Goal: Task Accomplishment & Management: Manage account settings

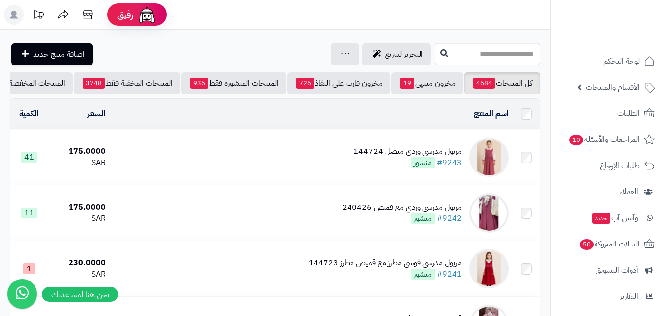
click at [496, 169] on img at bounding box center [488, 156] width 39 height 39
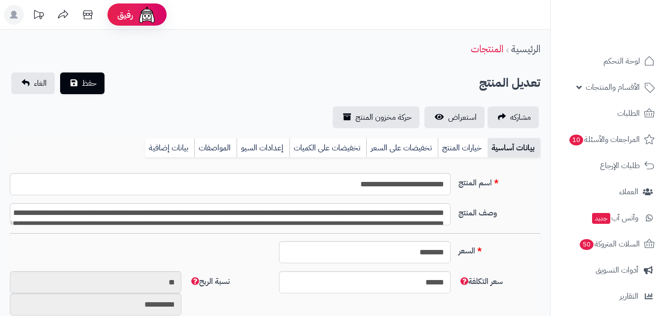
type input "******"
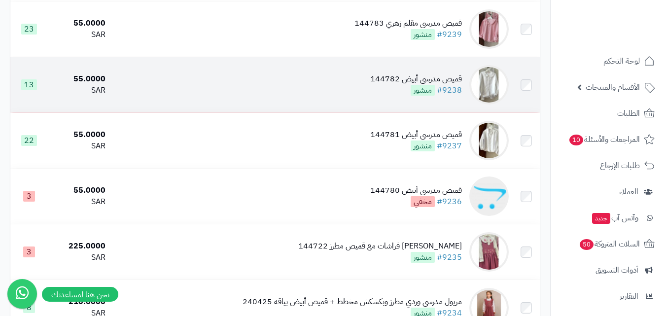
scroll to position [296, 0]
click at [499, 85] on img at bounding box center [488, 84] width 39 height 39
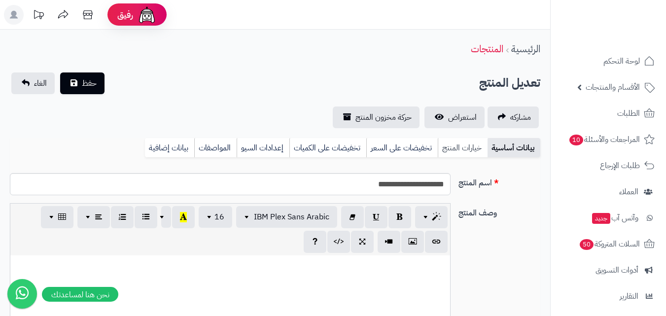
click at [452, 147] on link "خيارات المنتج" at bounding box center [463, 148] width 50 height 20
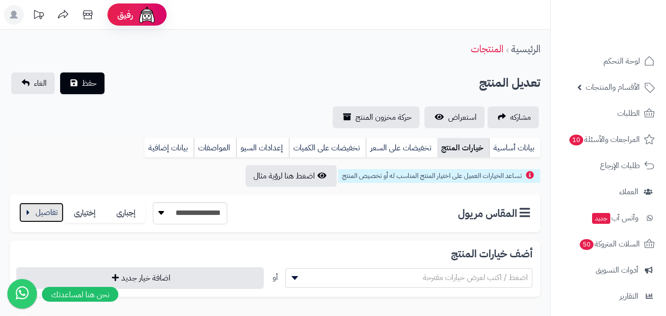
click at [24, 218] on button "button" at bounding box center [41, 213] width 44 height 20
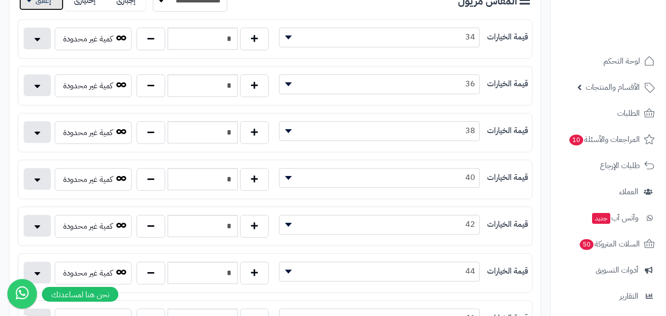
scroll to position [296, 0]
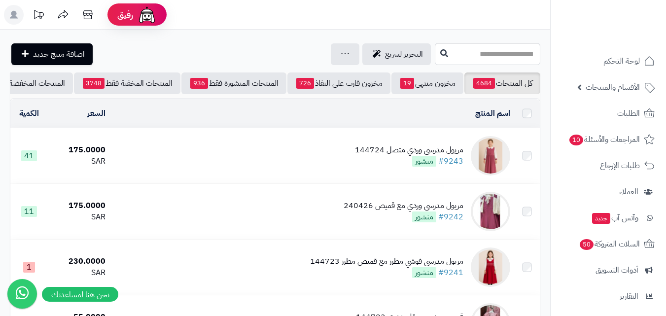
scroll to position [296, 0]
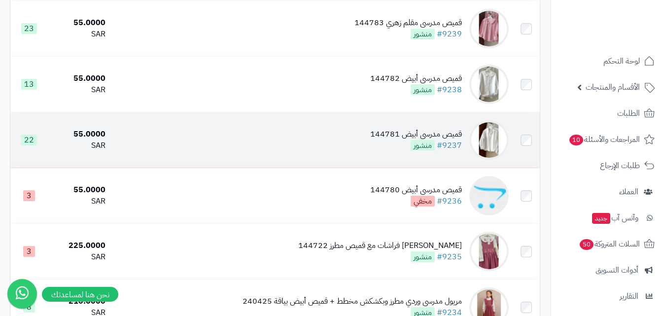
click at [487, 144] on img at bounding box center [488, 139] width 39 height 39
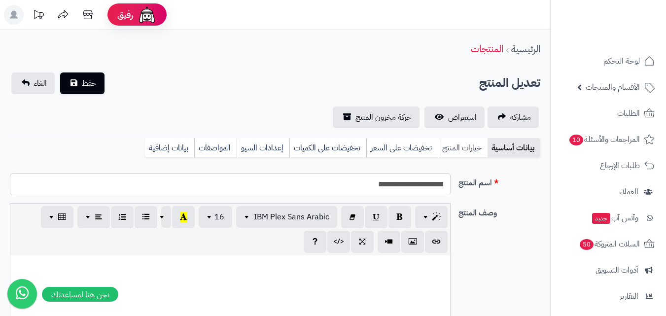
click at [466, 151] on link "خيارات المنتج" at bounding box center [463, 148] width 50 height 20
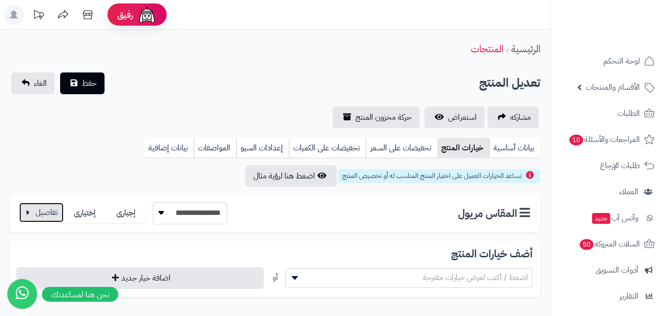
click at [41, 216] on button "button" at bounding box center [41, 213] width 44 height 20
